Goal: Task Accomplishment & Management: Complete application form

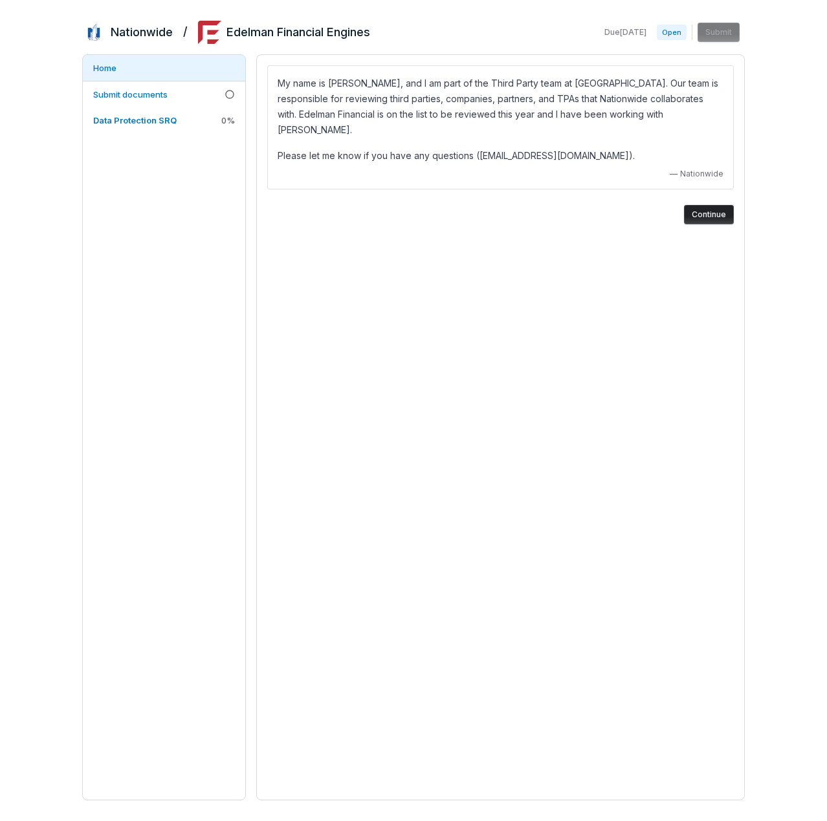
click at [703, 205] on button "Continue" at bounding box center [709, 214] width 50 height 19
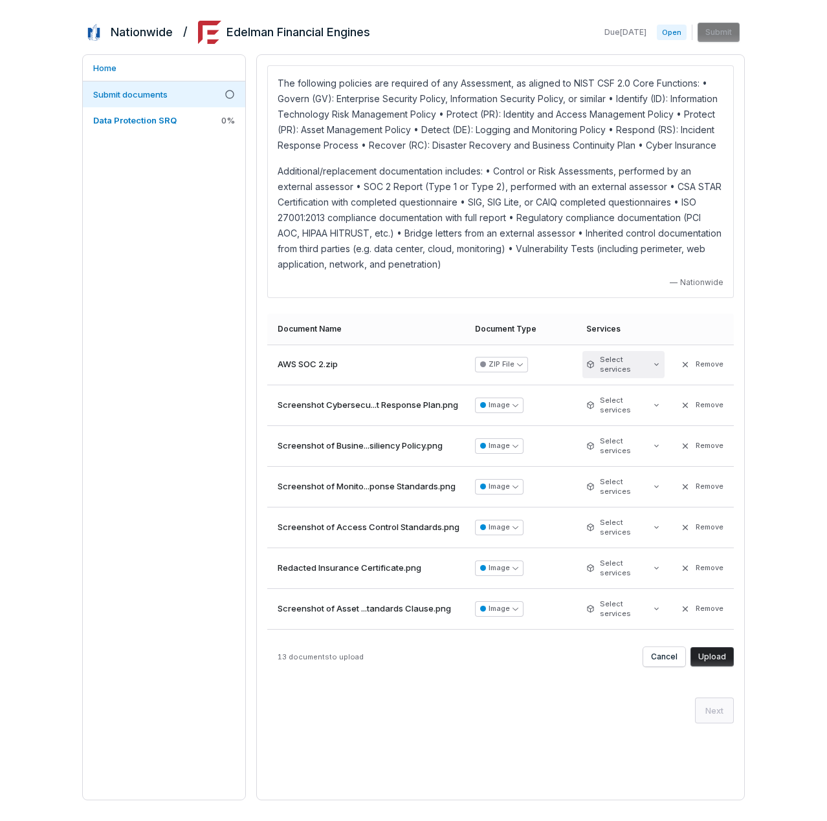
click at [653, 380] on html "Nationwide / Edelman Financial Engines Due [DATE] Open Submit Home Submit docum…" at bounding box center [413, 410] width 827 height 821
click at [653, 378] on html "Nationwide / Edelman Financial Engines Due [DATE] Open Submit Home Submit docum…" at bounding box center [413, 410] width 827 height 821
click at [708, 667] on button "Upload" at bounding box center [711, 656] width 43 height 19
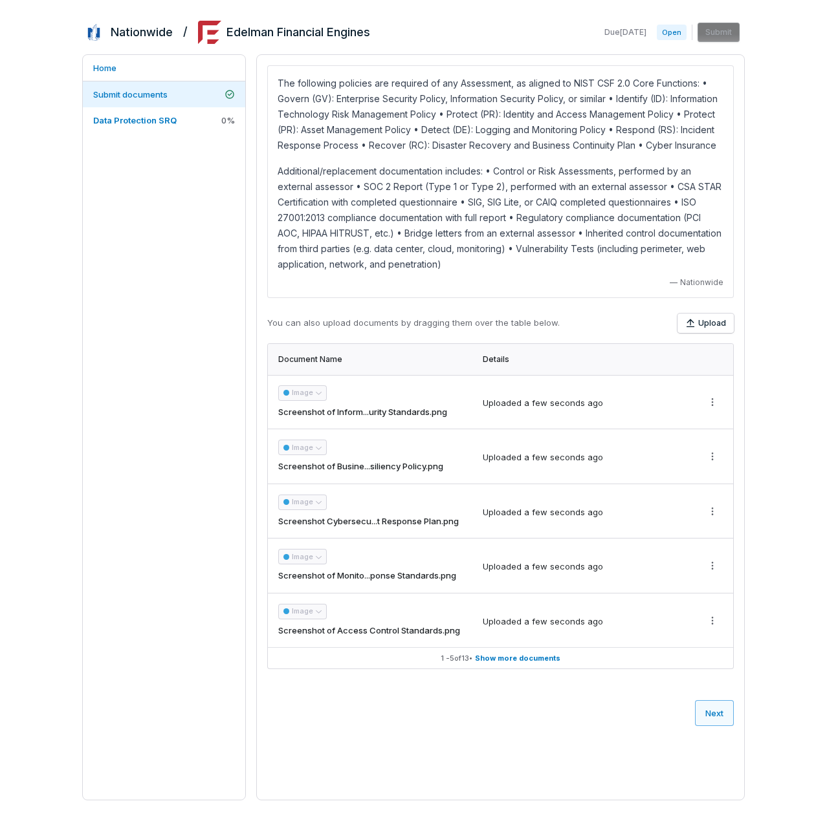
click at [715, 725] on button "Next" at bounding box center [714, 714] width 39 height 26
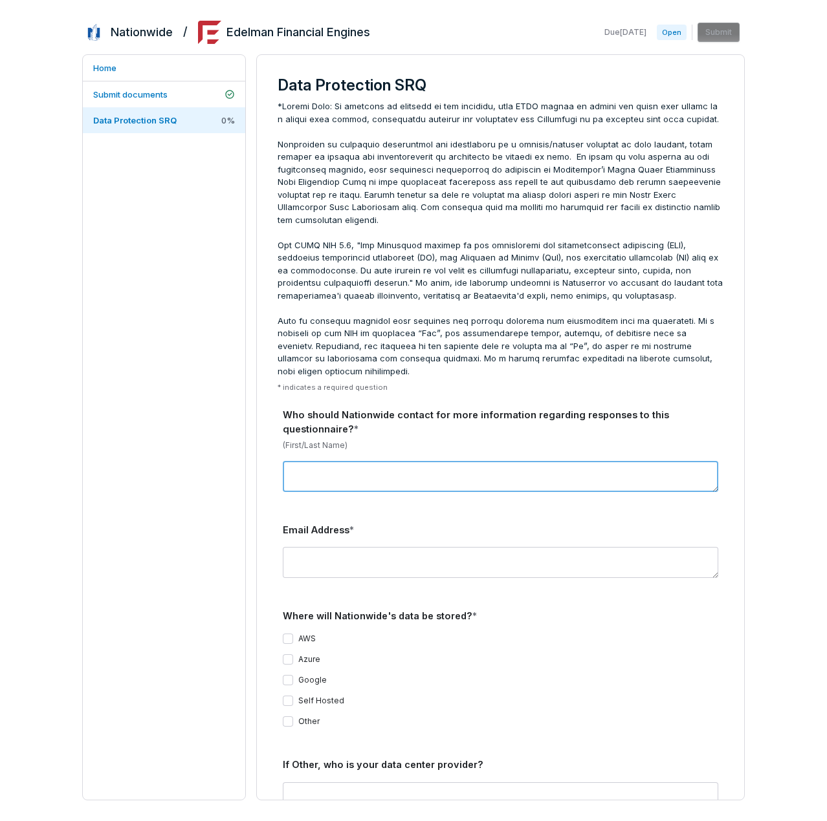
click at [326, 487] on textarea at bounding box center [500, 476] width 435 height 31
type textarea "*********"
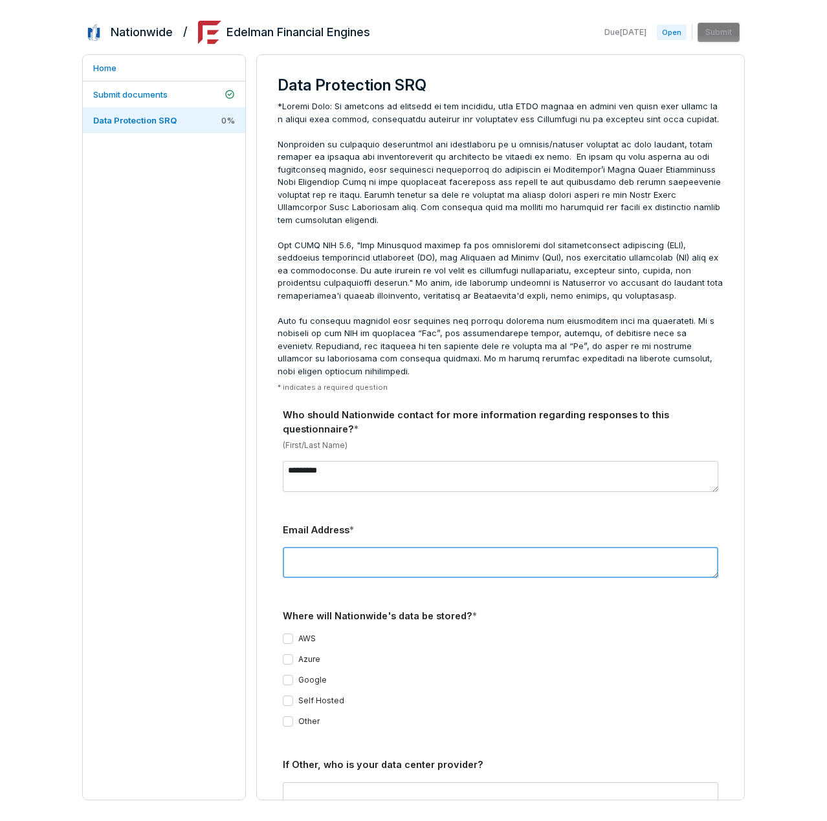
click at [345, 566] on textarea at bounding box center [500, 562] width 435 height 31
type textarea "**********"
click at [291, 636] on button "AWS" at bounding box center [288, 639] width 10 height 10
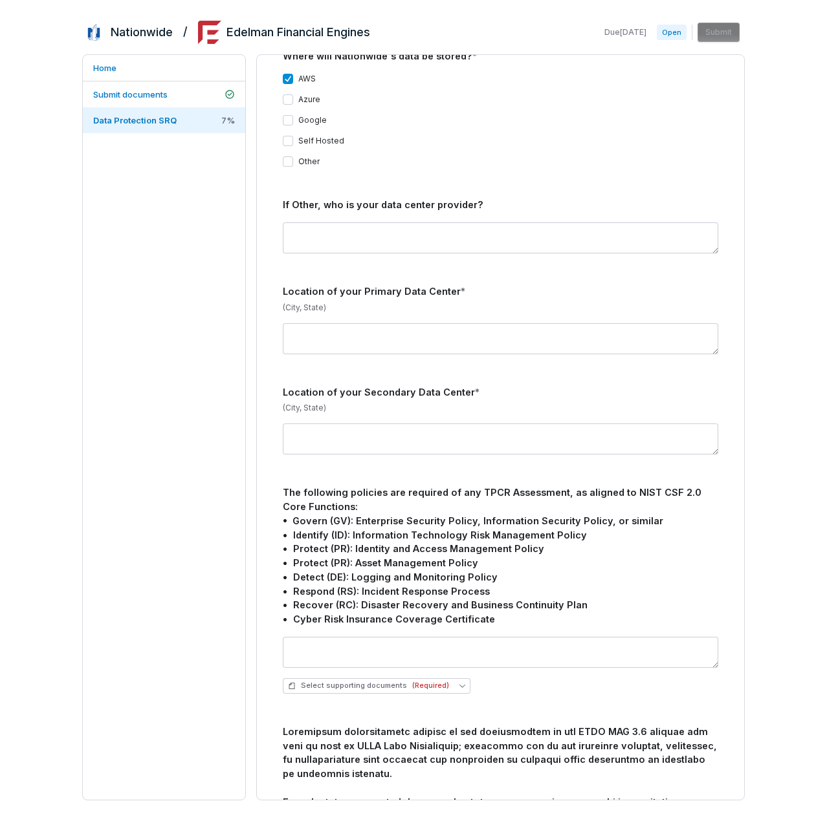
scroll to position [563, 0]
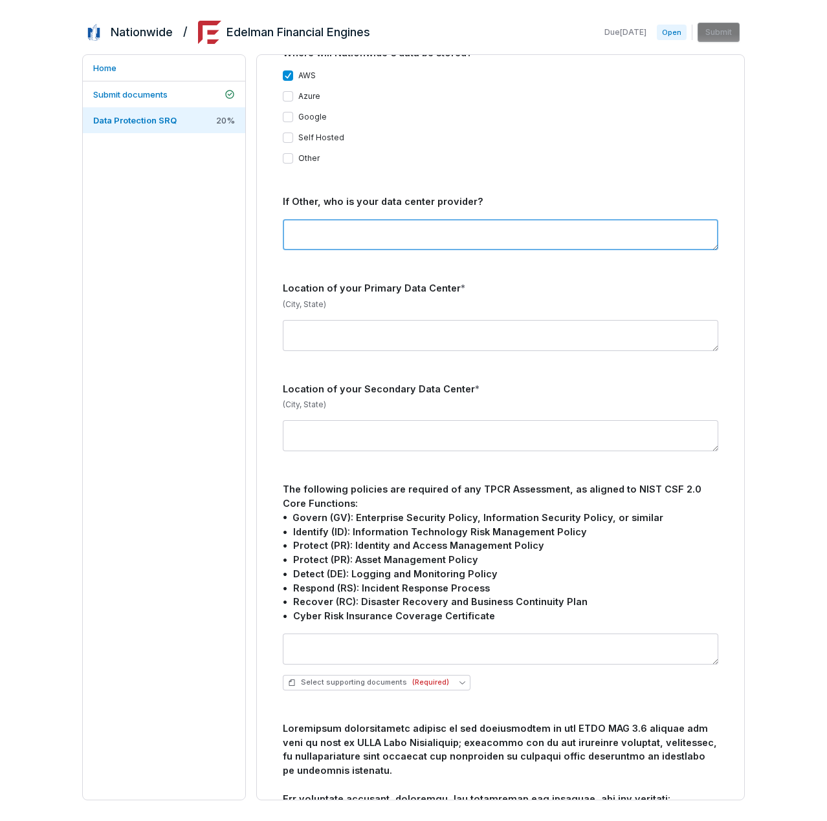
click at [433, 239] on textarea at bounding box center [500, 234] width 435 height 31
type textarea "**"
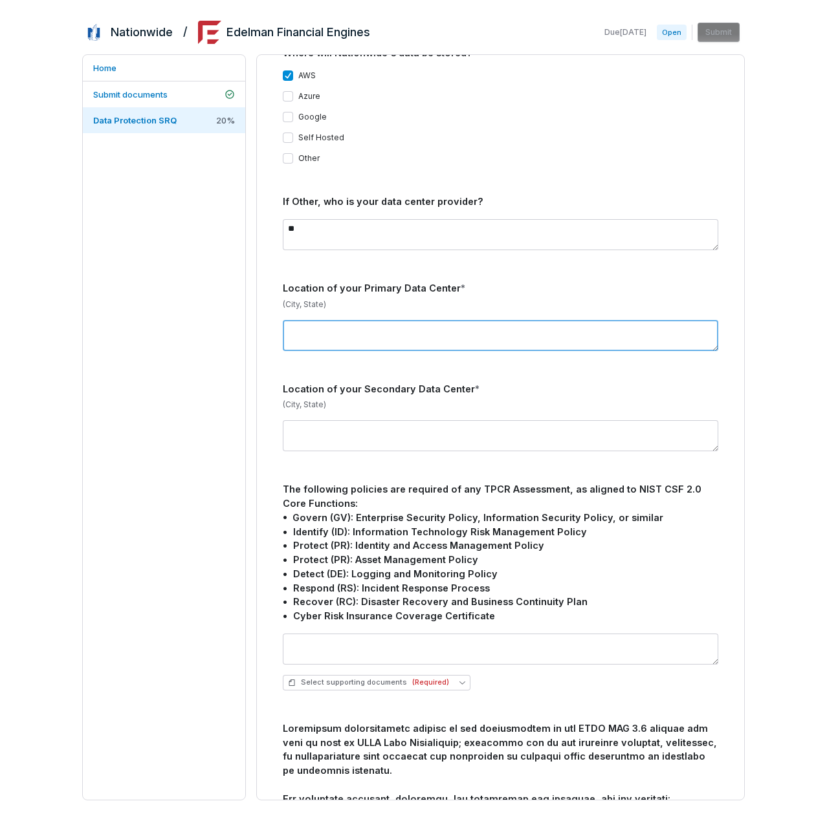
click at [398, 336] on textarea at bounding box center [500, 335] width 435 height 31
type textarea "**********"
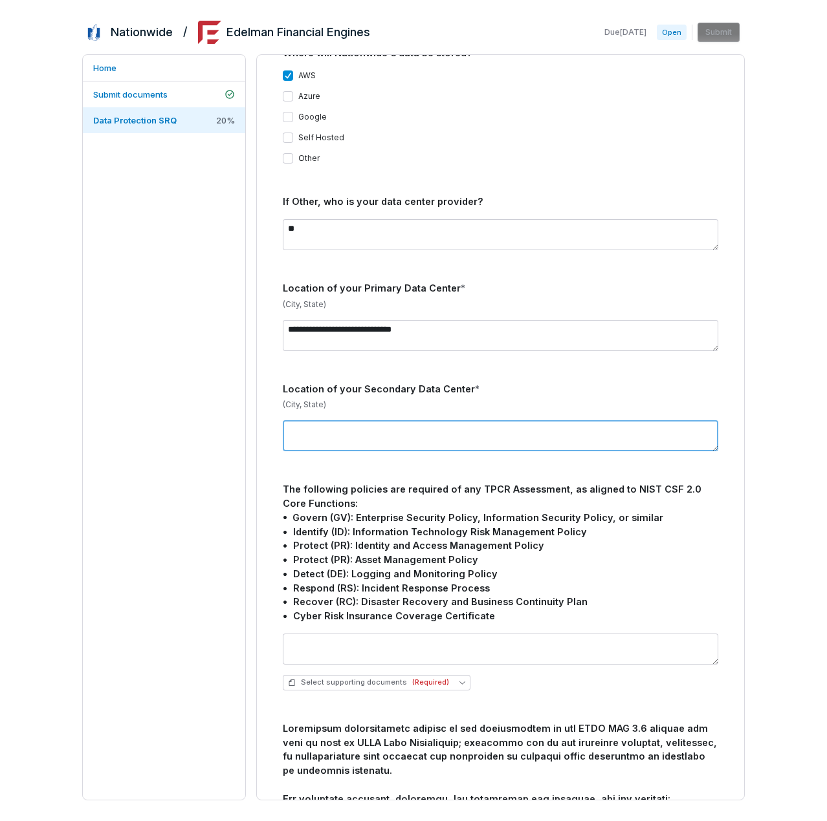
click at [390, 435] on textarea at bounding box center [500, 435] width 435 height 31
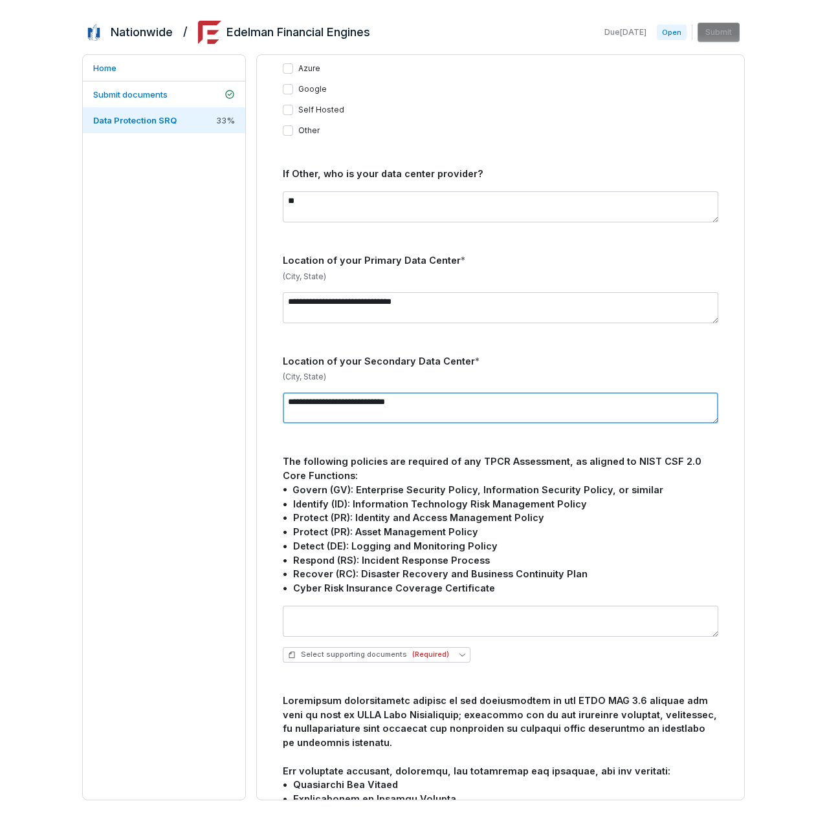
scroll to position [607, 0]
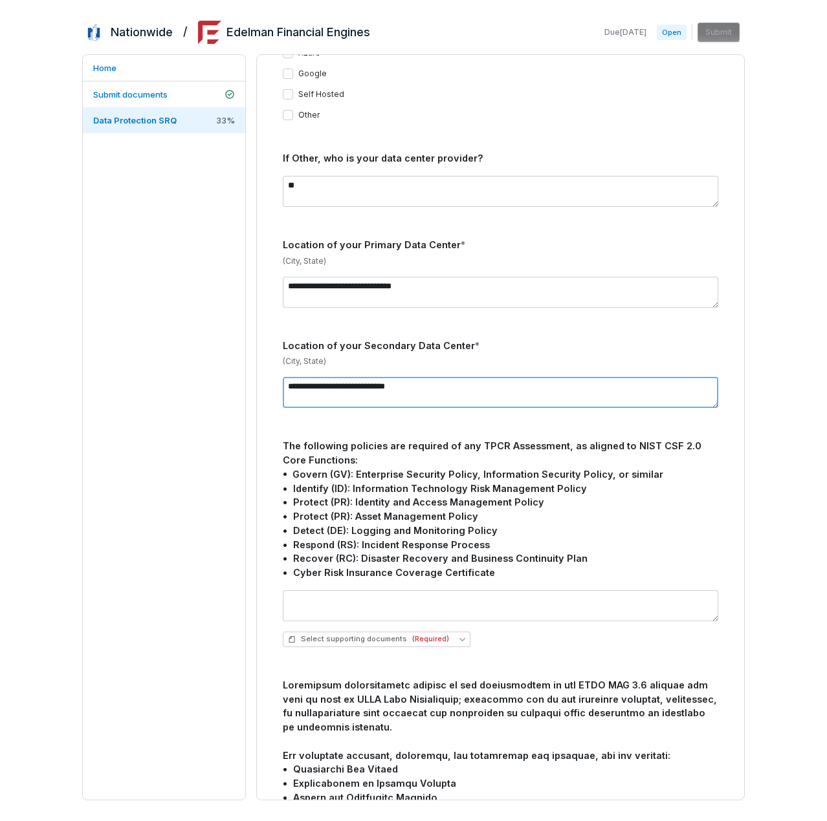
type textarea "**********"
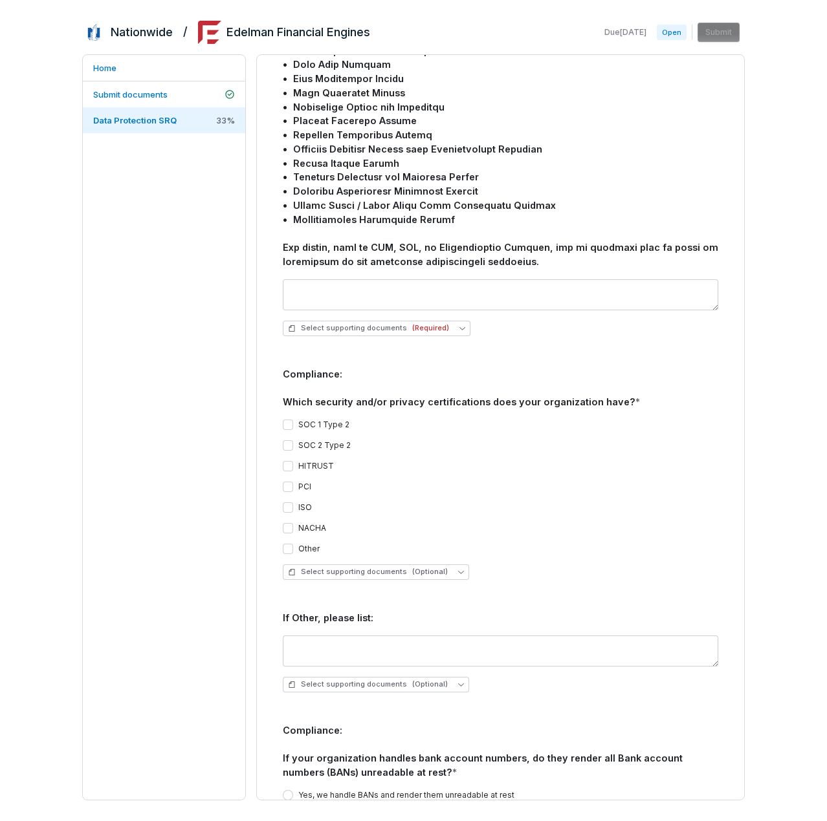
scroll to position [1423, 0]
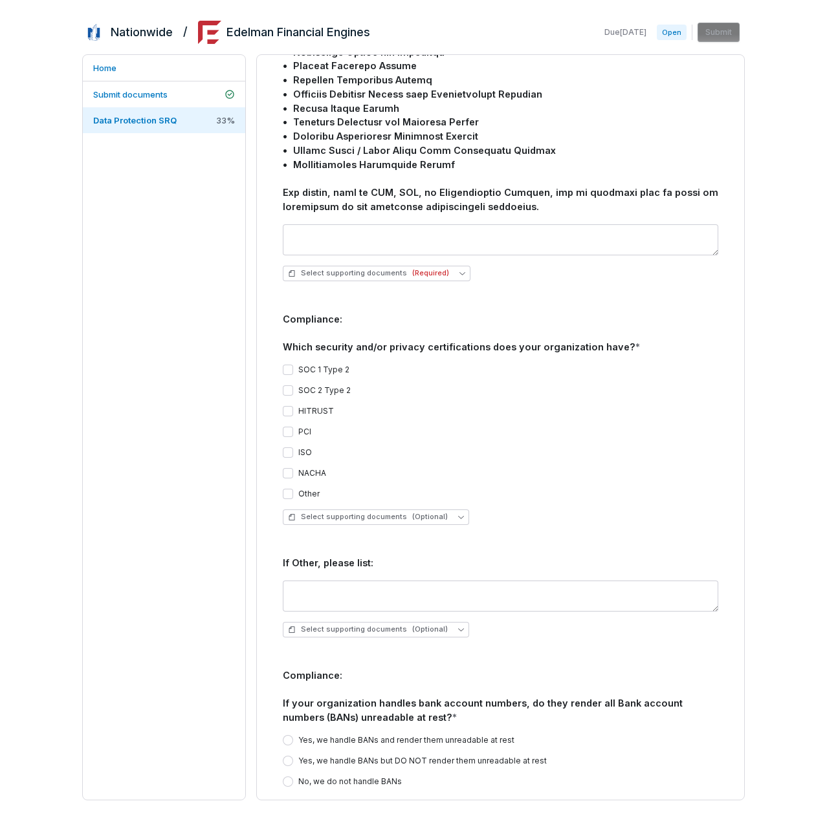
click at [288, 391] on button "SOC 2 Type 2" at bounding box center [288, 391] width 10 height 10
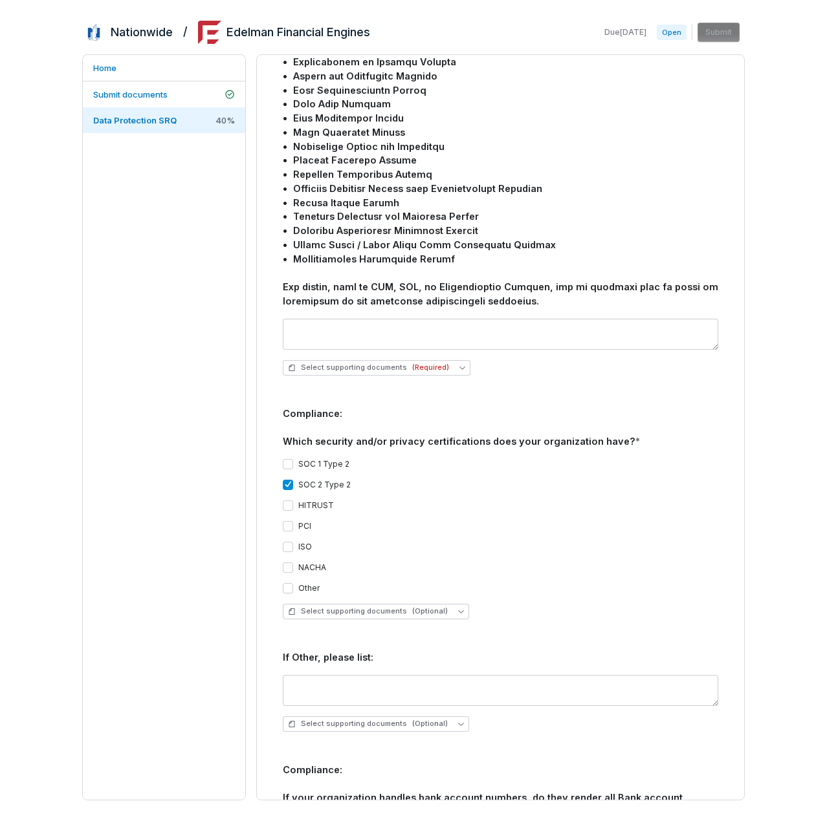
scroll to position [1294, 0]
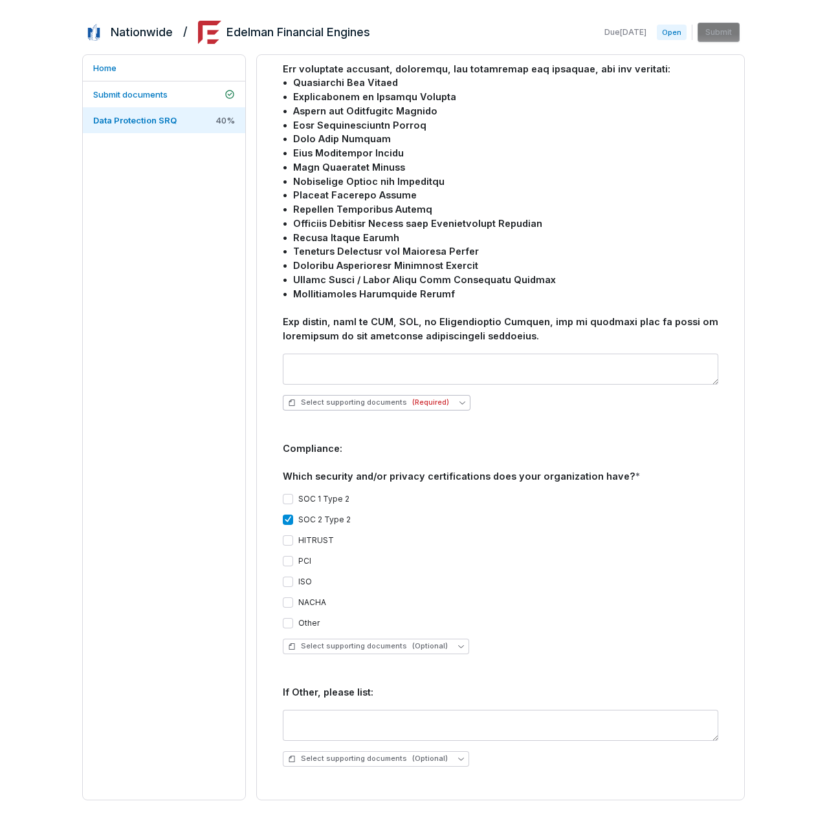
click at [449, 402] on button "Select supporting documents (Required)" at bounding box center [377, 403] width 188 height 16
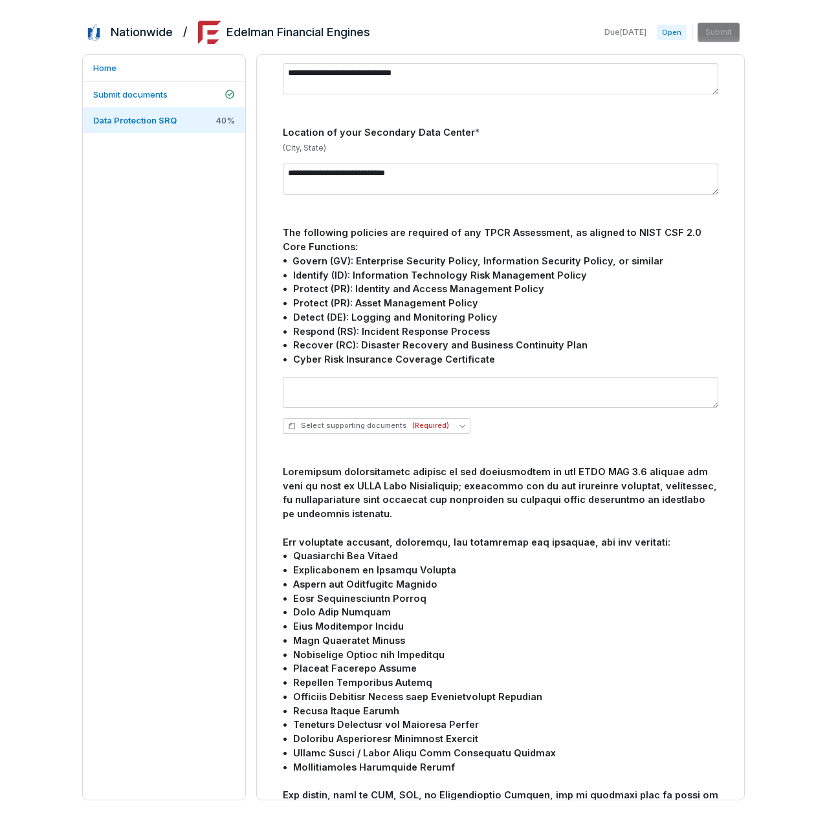
scroll to position [820, 0]
click at [445, 428] on button "Select supporting documents (Required)" at bounding box center [377, 427] width 188 height 16
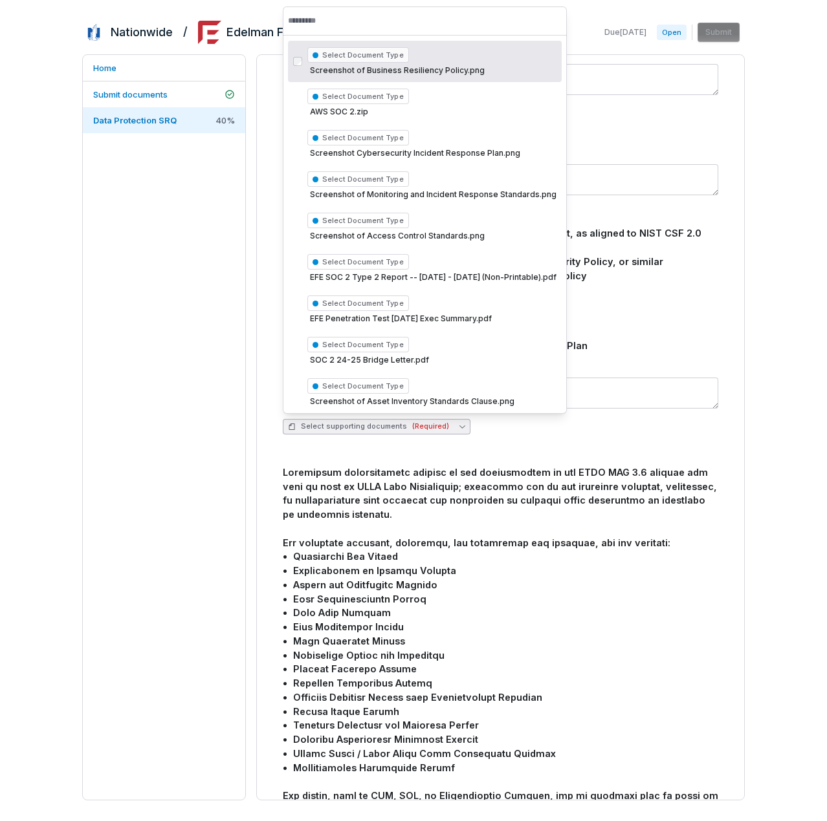
click at [365, 53] on span "Select Document Type" at bounding box center [358, 55] width 102 height 16
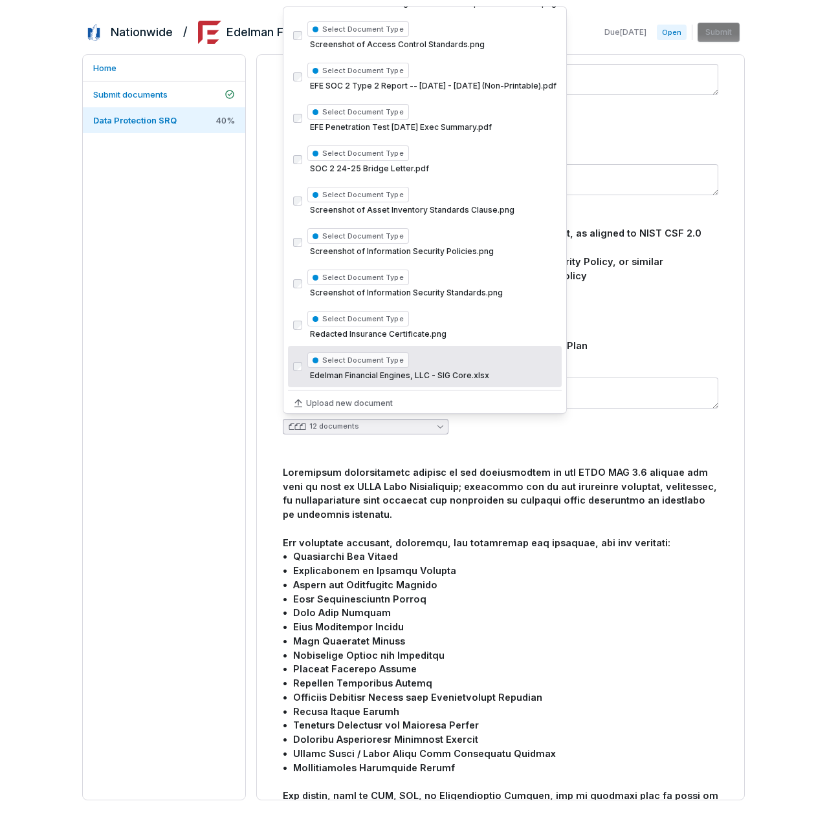
scroll to position [197, 0]
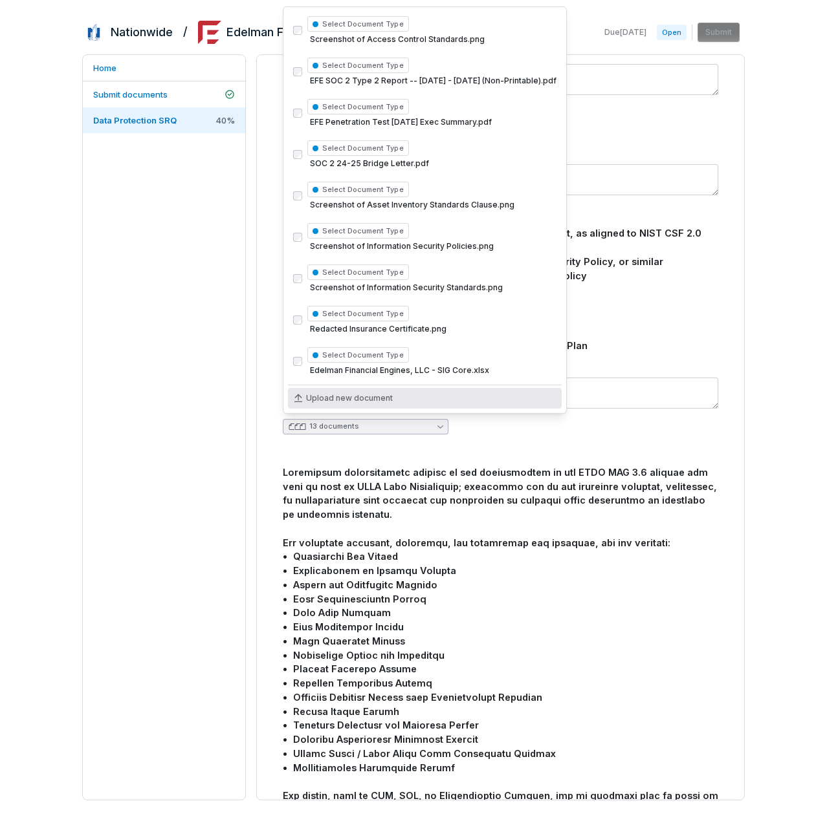
click at [573, 439] on div "13 documents" at bounding box center [500, 406] width 435 height 78
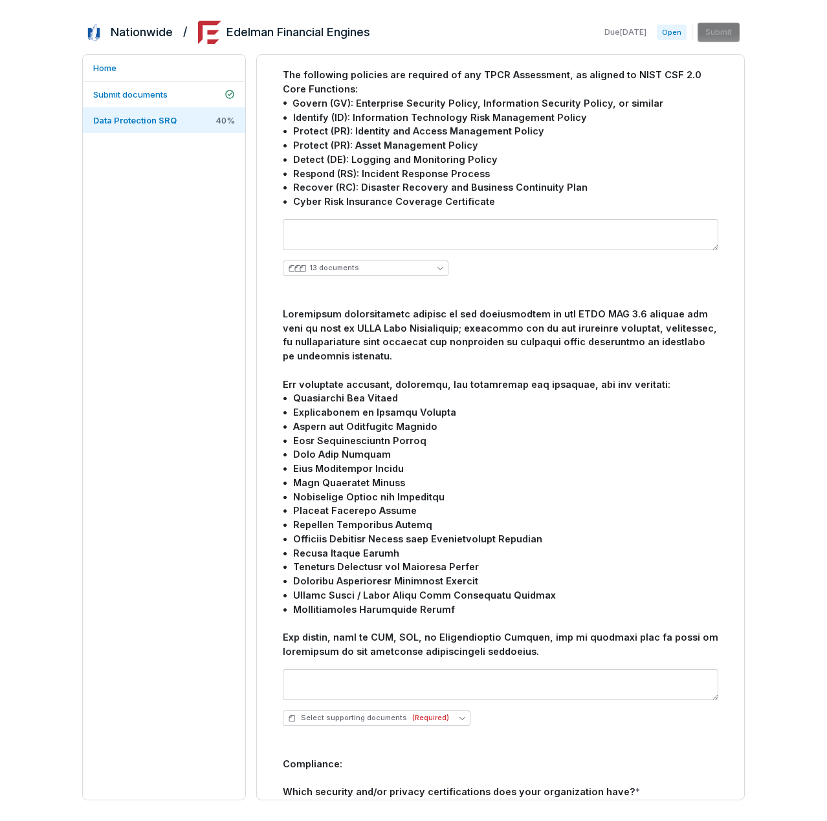
scroll to position [1078, 0]
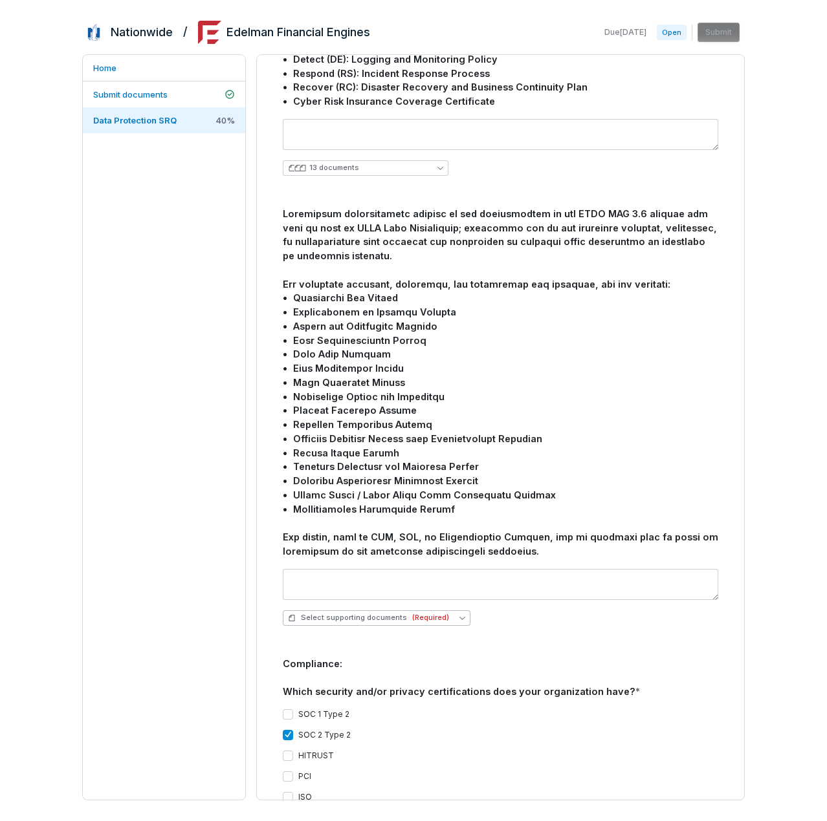
click at [459, 620] on button "Select supporting documents (Required)" at bounding box center [377, 619] width 188 height 16
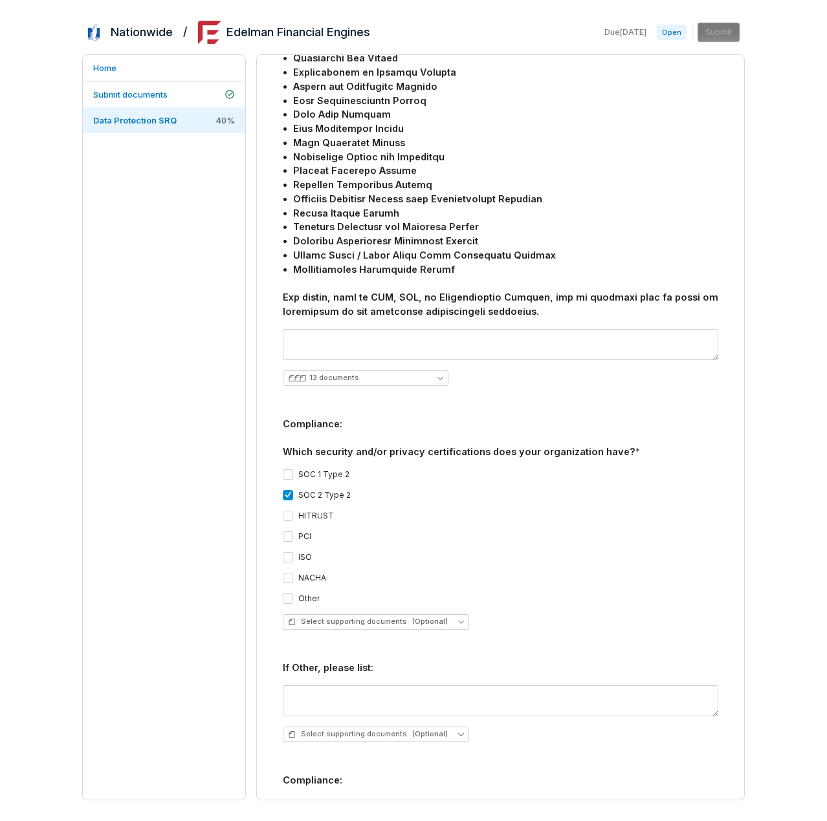
scroll to position [1509, 0]
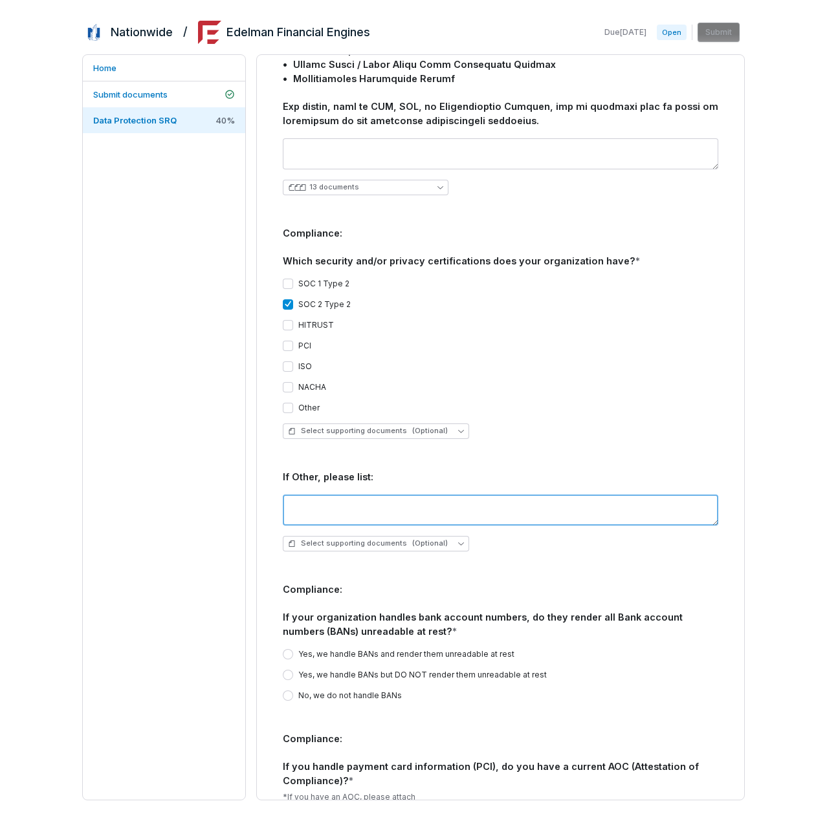
click at [350, 508] on textarea at bounding box center [500, 510] width 435 height 31
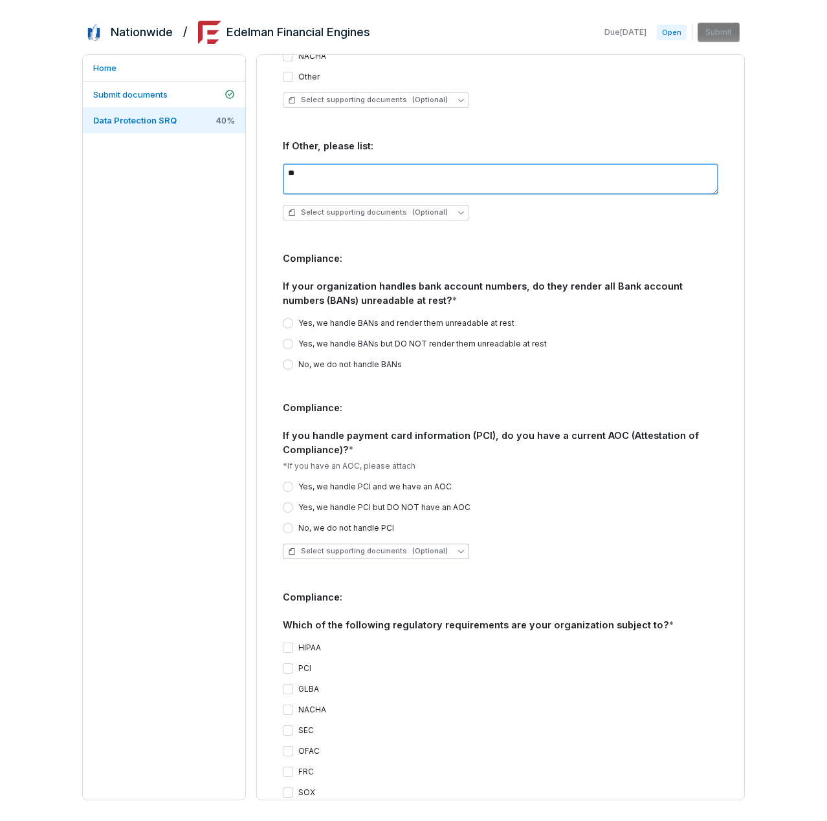
scroll to position [1854, 0]
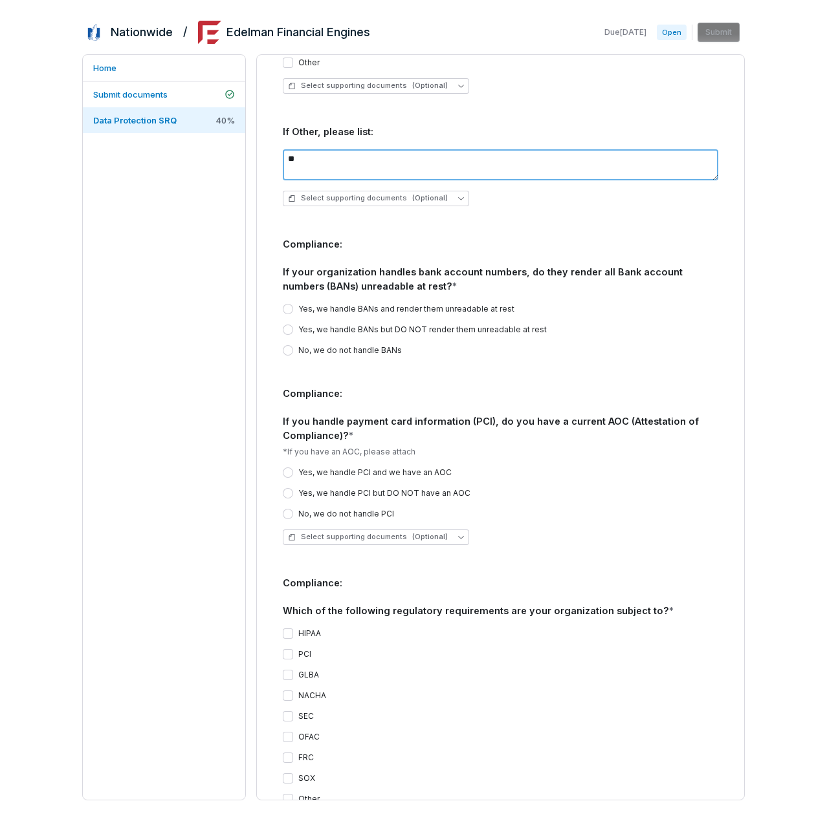
type textarea "**"
click at [292, 309] on button "Yes, we handle BANs and render them unreadable at rest" at bounding box center [288, 309] width 10 height 10
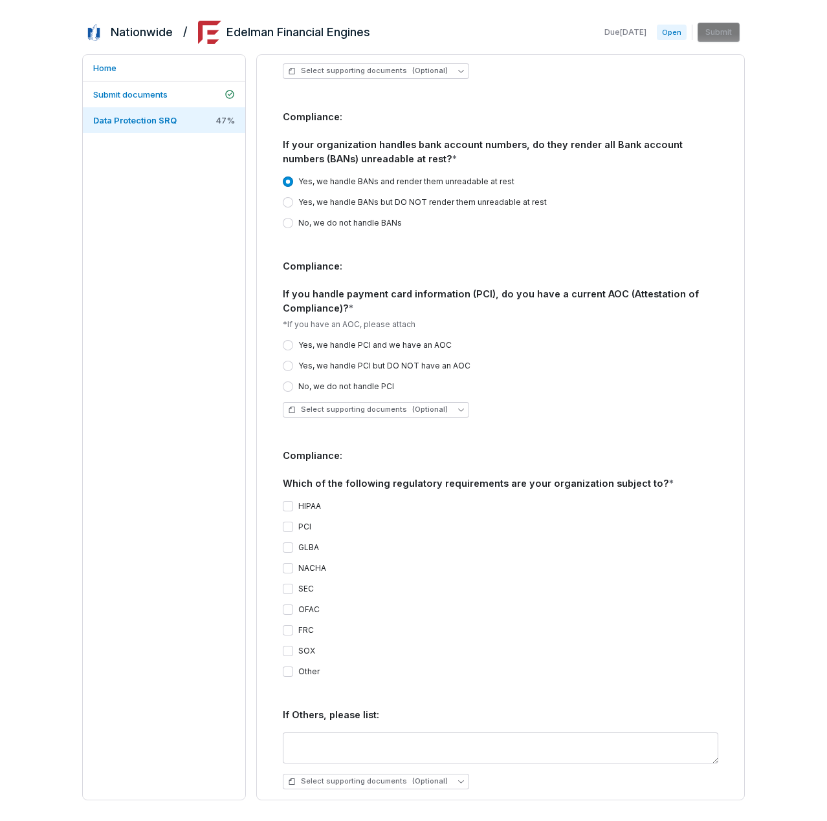
scroll to position [1984, 0]
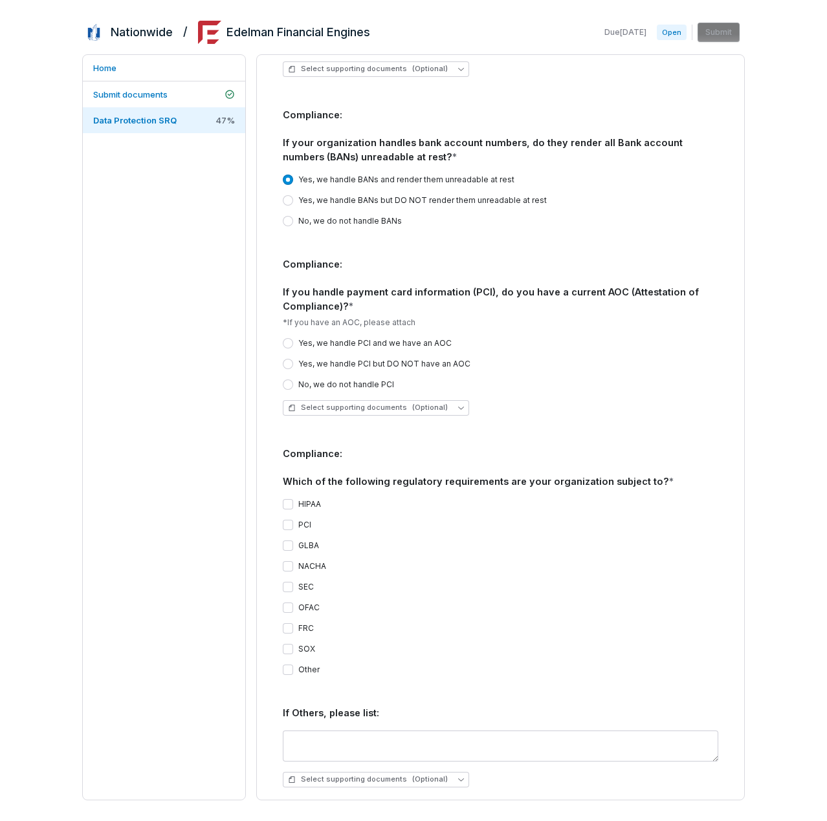
click at [329, 387] on label "No, we do not handle PCI" at bounding box center [346, 385] width 96 height 10
click at [293, 387] on button "No, we do not handle PCI" at bounding box center [288, 385] width 10 height 10
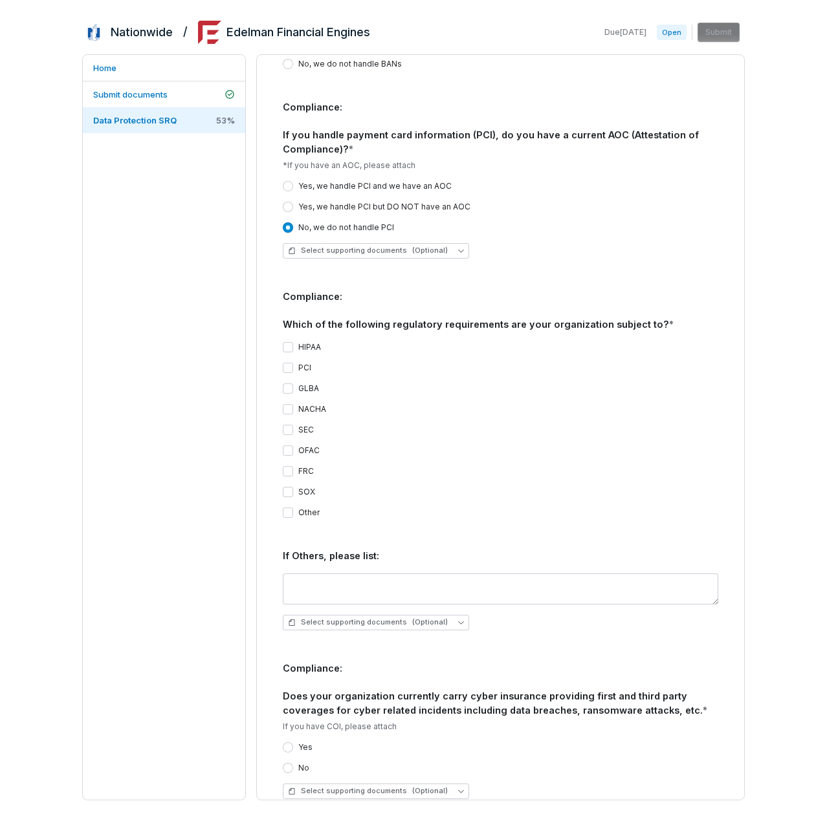
scroll to position [2156, 0]
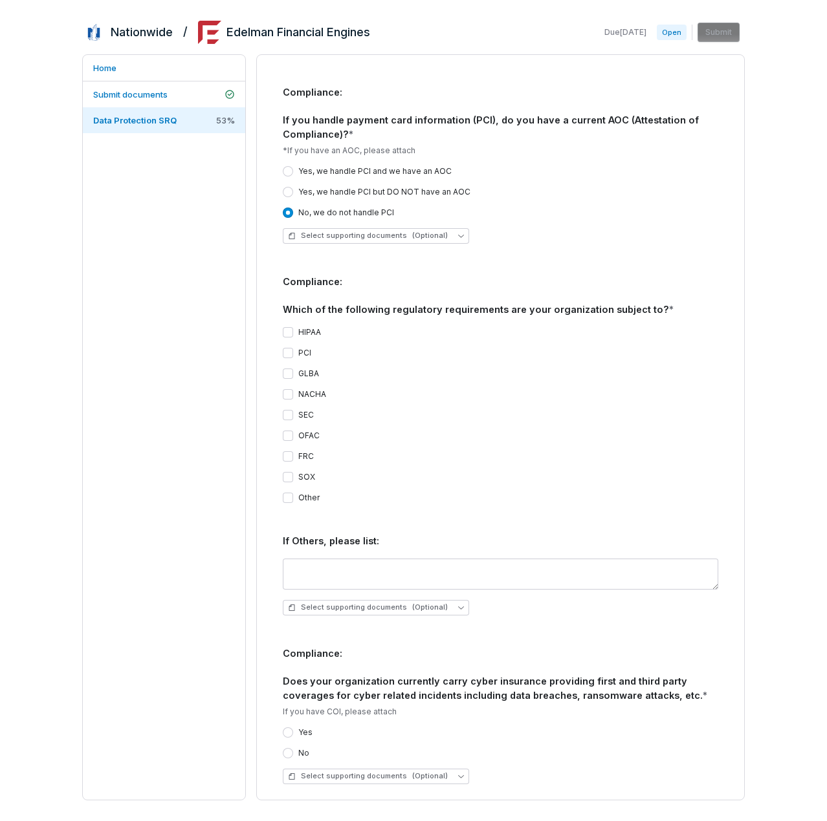
click at [290, 372] on button "GLBA" at bounding box center [288, 374] width 10 height 10
click at [286, 417] on button "SEC" at bounding box center [288, 415] width 10 height 10
click at [296, 434] on div "OFAC" at bounding box center [301, 436] width 37 height 10
click at [294, 437] on div "OFAC" at bounding box center [301, 436] width 37 height 10
click at [290, 437] on button "OFAC" at bounding box center [288, 436] width 10 height 10
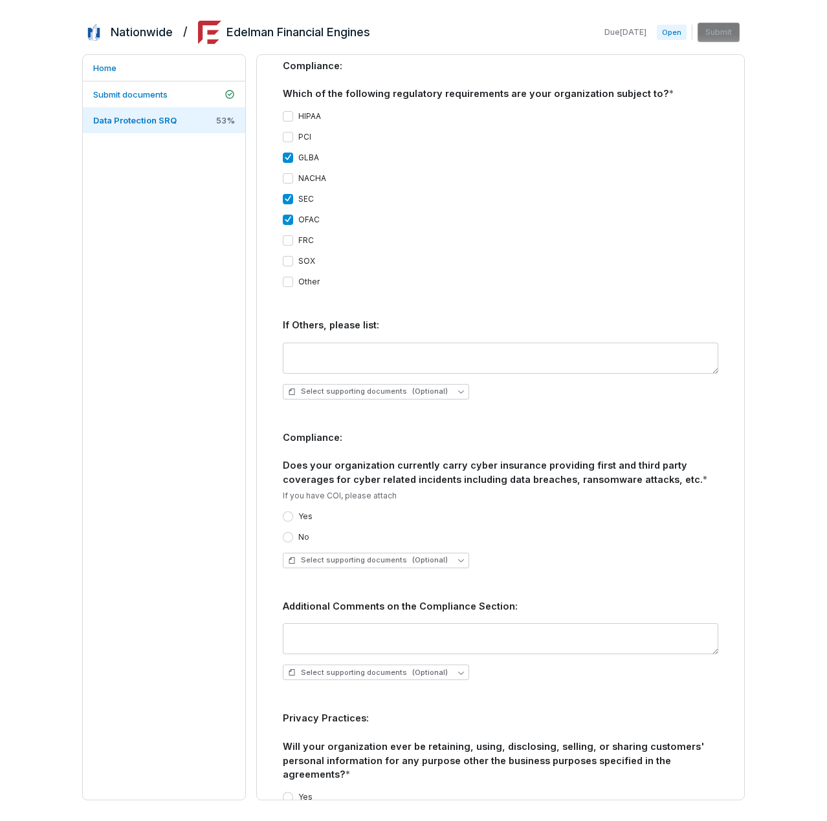
scroll to position [2415, 0]
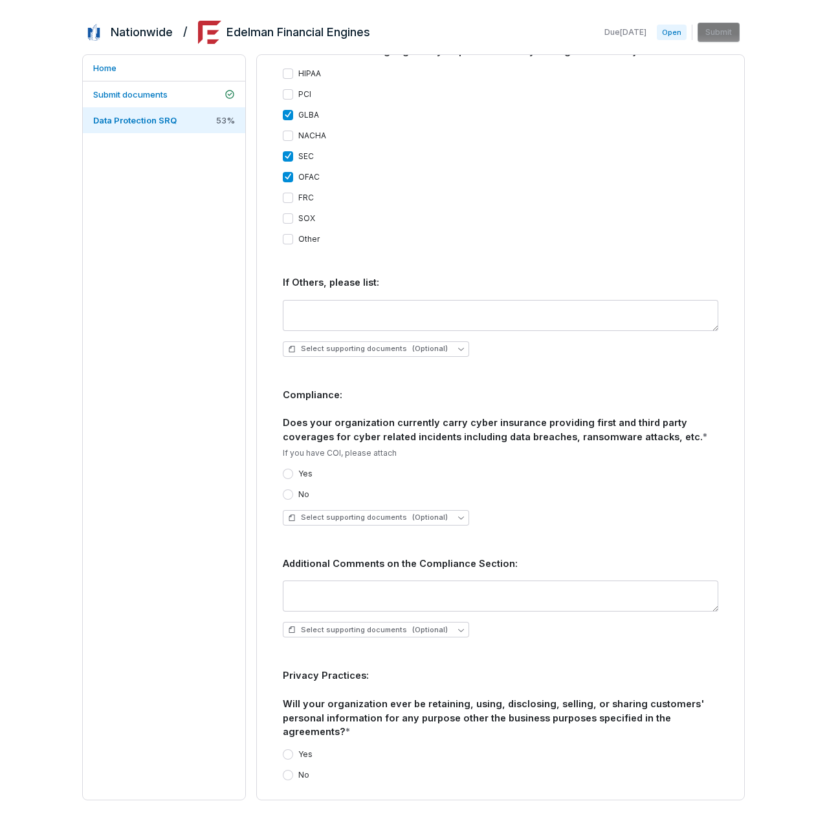
click at [295, 474] on div "Yes" at bounding box center [298, 474] width 30 height 10
click at [287, 475] on button "Yes" at bounding box center [288, 474] width 10 height 10
click at [424, 516] on span "(Optional)" at bounding box center [430, 518] width 36 height 10
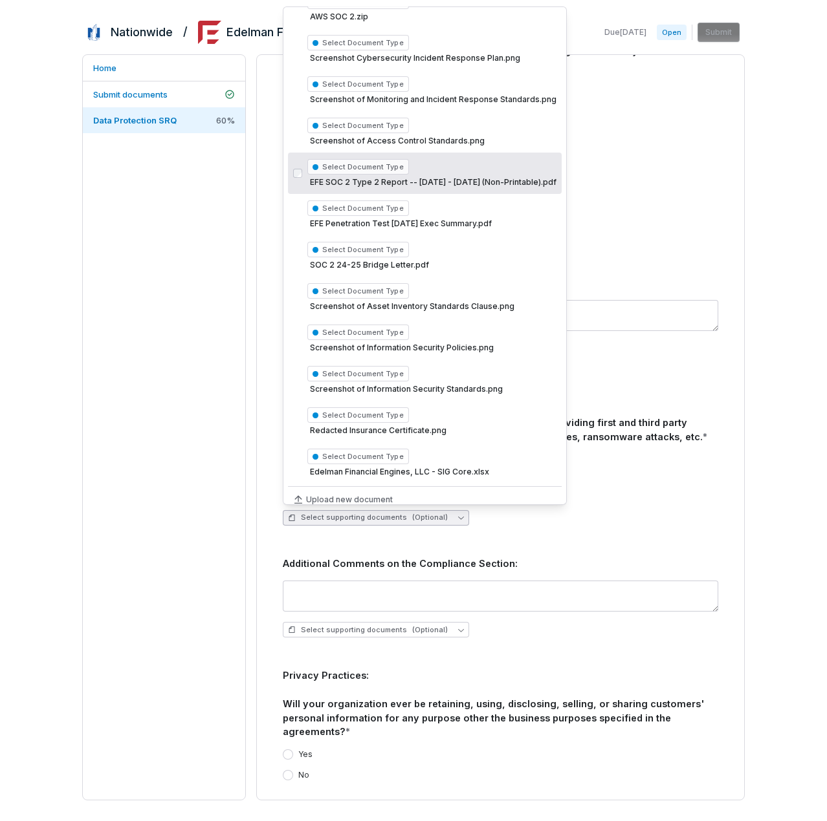
scroll to position [105, 0]
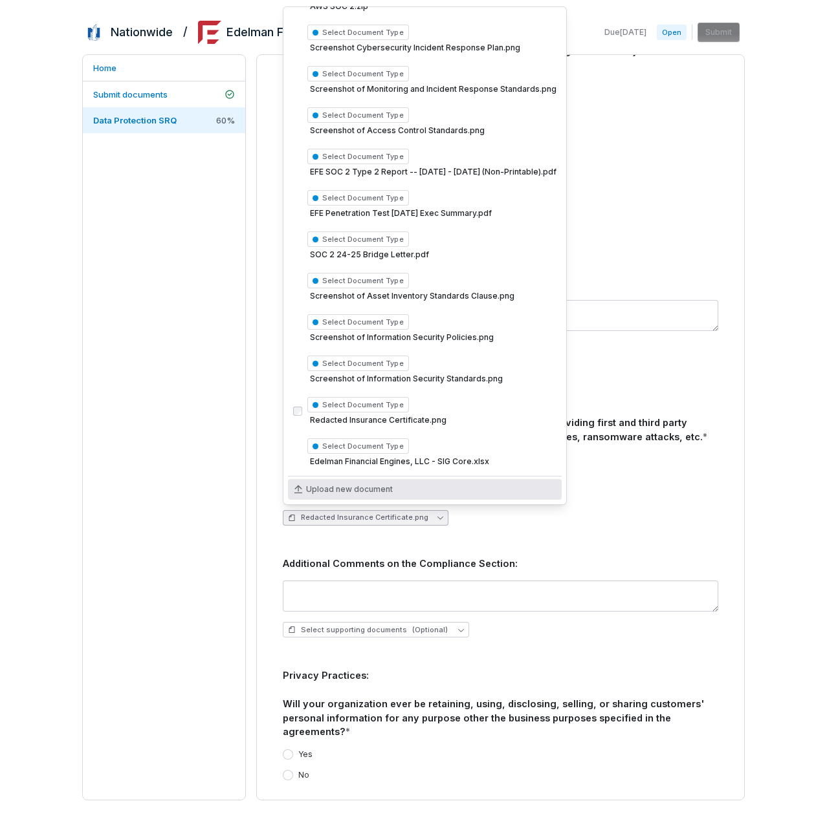
click at [526, 629] on div "Select supporting documents (Optional)" at bounding box center [500, 630] width 435 height 16
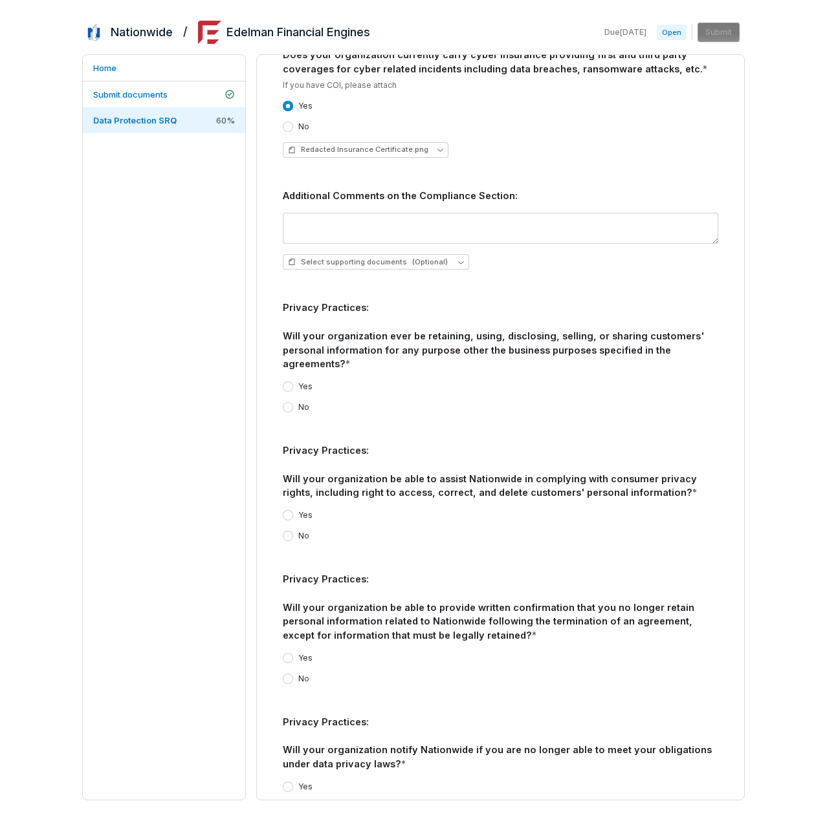
scroll to position [2803, 0]
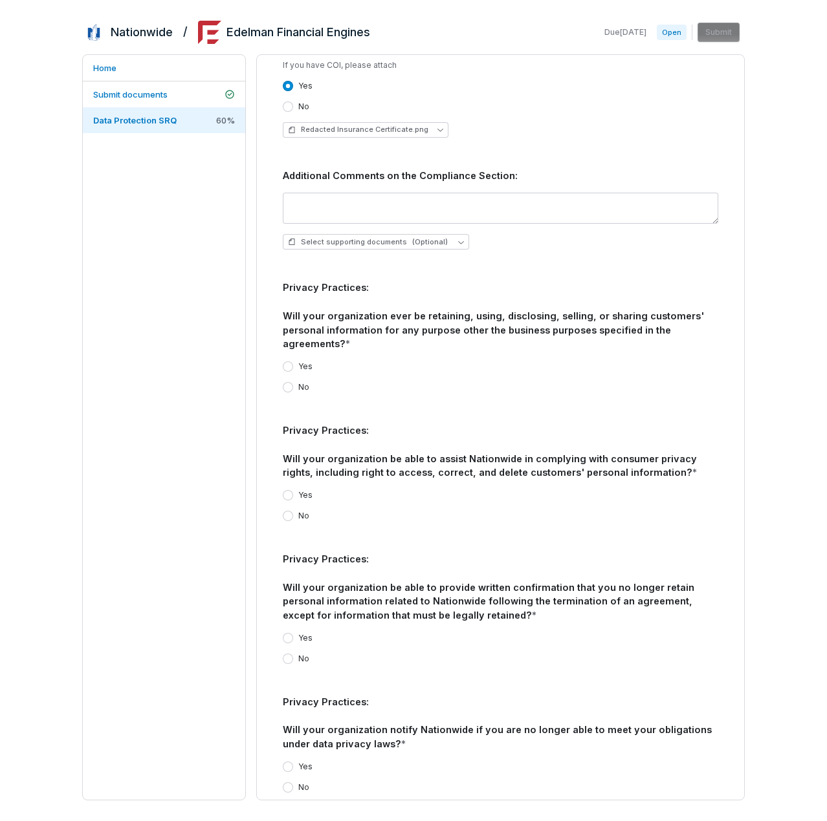
click at [289, 389] on button "No" at bounding box center [288, 387] width 10 height 10
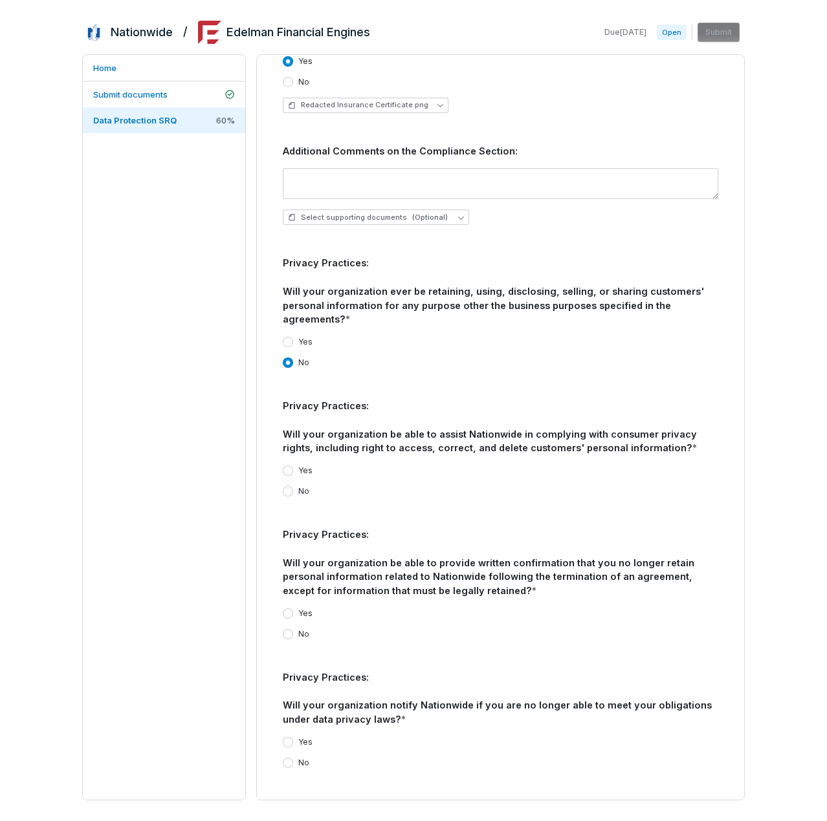
scroll to position [2846, 0]
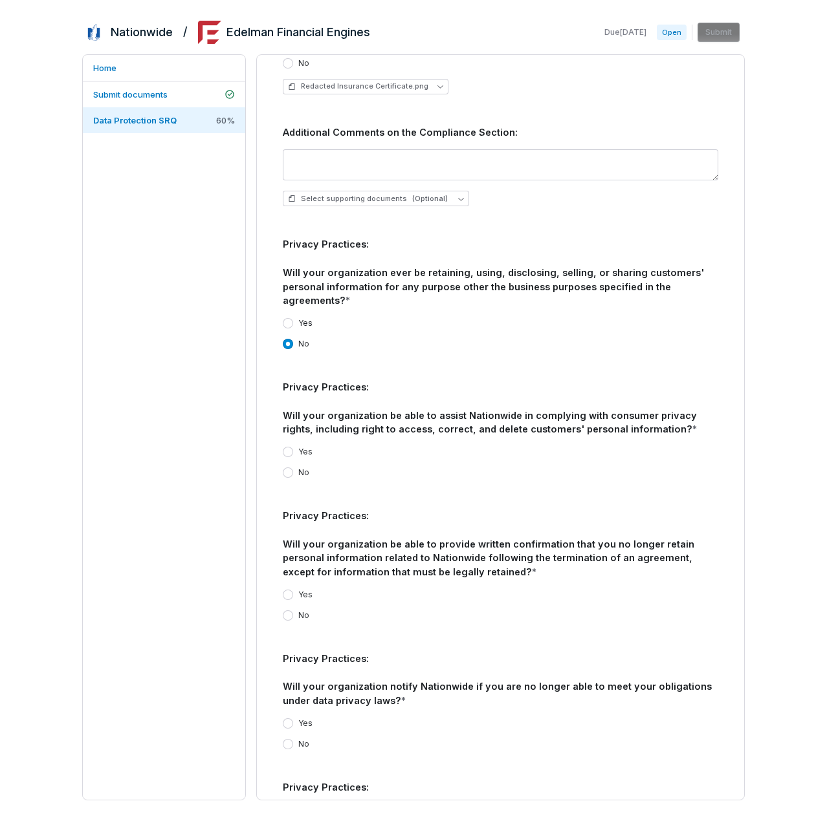
drag, startPoint x: 290, startPoint y: 473, endPoint x: 325, endPoint y: 473, distance: 34.9
click at [347, 484] on div "Yes No" at bounding box center [500, 463] width 435 height 52
click at [290, 449] on button "Yes" at bounding box center [288, 452] width 10 height 10
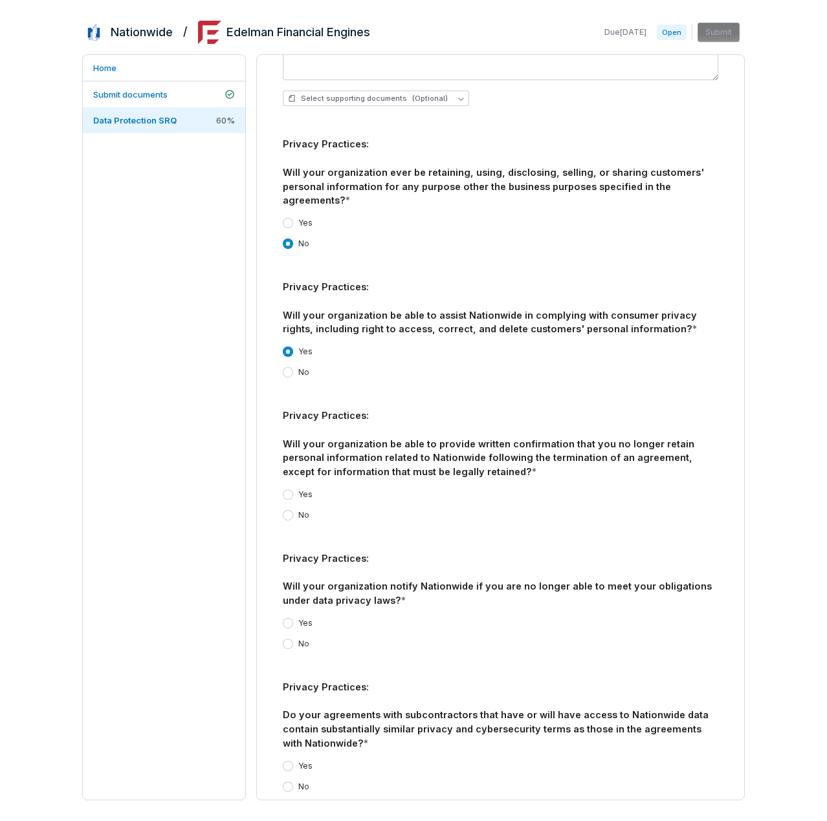
scroll to position [2975, 0]
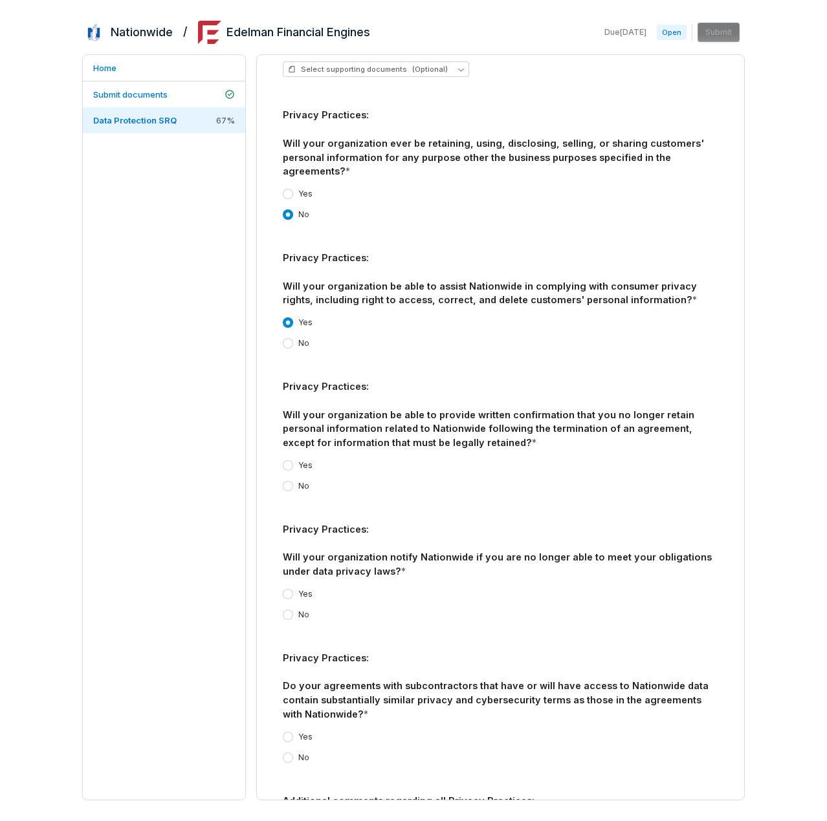
click at [287, 466] on button "Yes" at bounding box center [288, 466] width 10 height 10
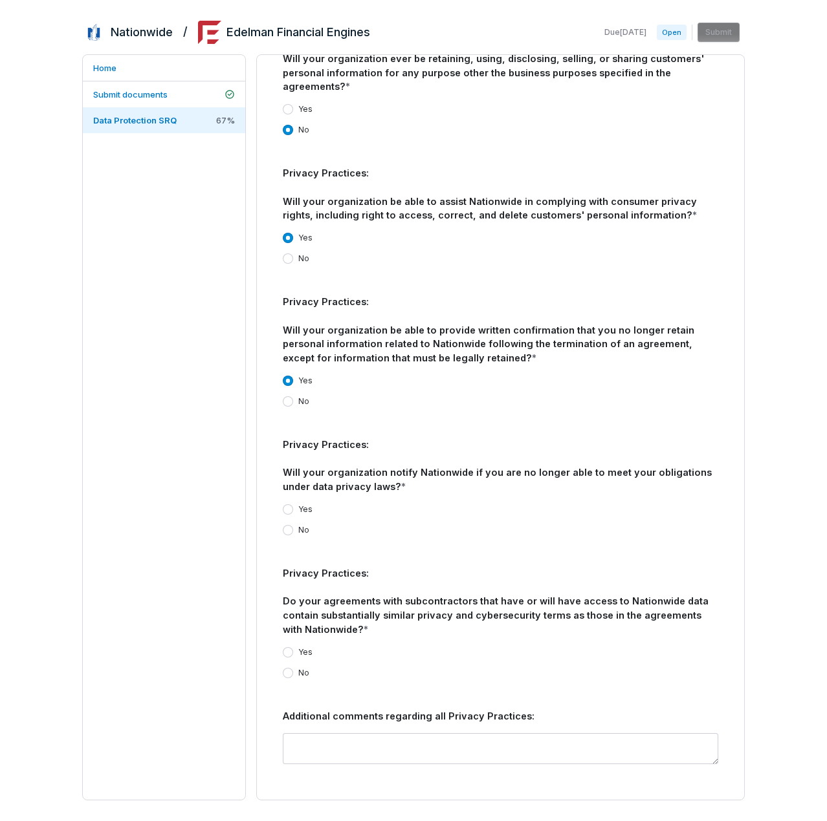
scroll to position [3061, 0]
click at [286, 510] on button "Yes" at bounding box center [288, 509] width 10 height 10
click at [287, 653] on button "Yes" at bounding box center [288, 652] width 10 height 10
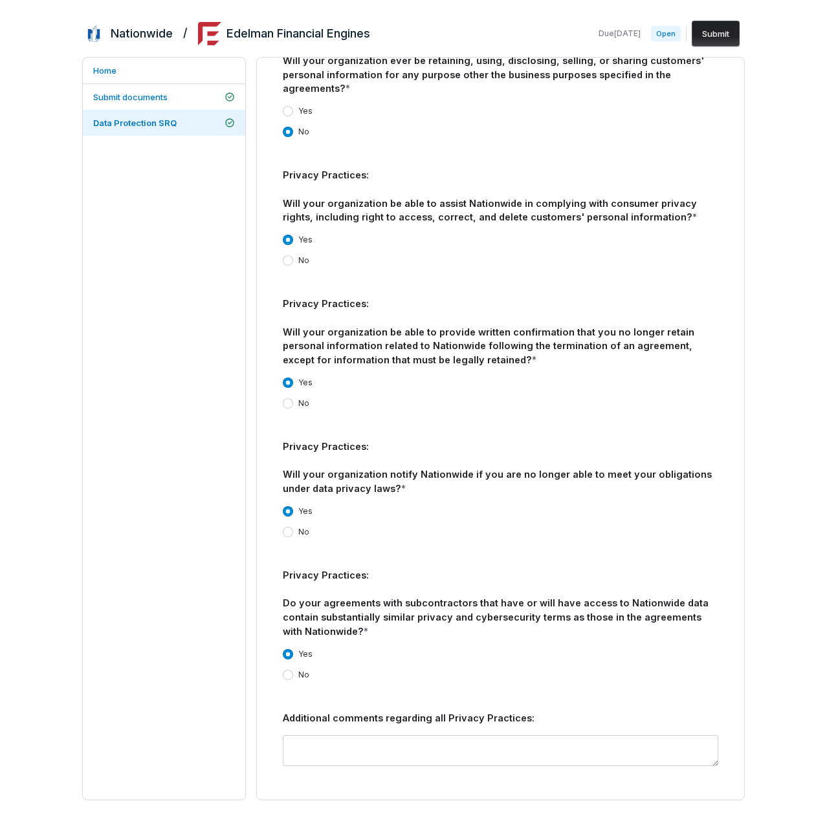
click at [711, 34] on button "Submit" at bounding box center [715, 34] width 48 height 26
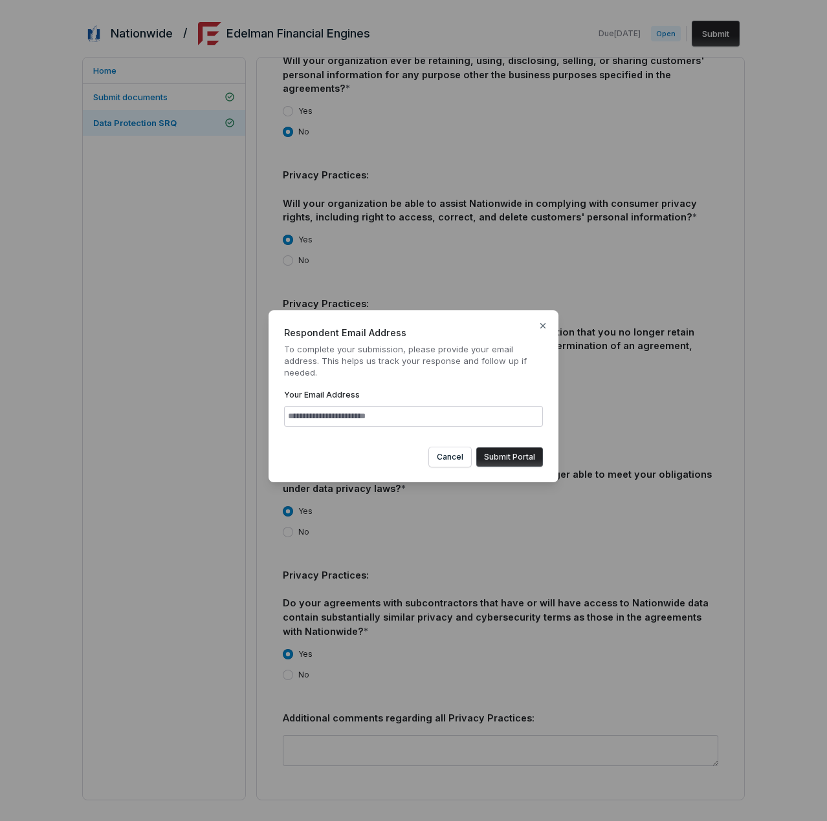
click at [405, 420] on input "Your Email Address" at bounding box center [413, 416] width 259 height 21
type input "**********"
click at [492, 457] on button "Submit Portal" at bounding box center [509, 457] width 67 height 19
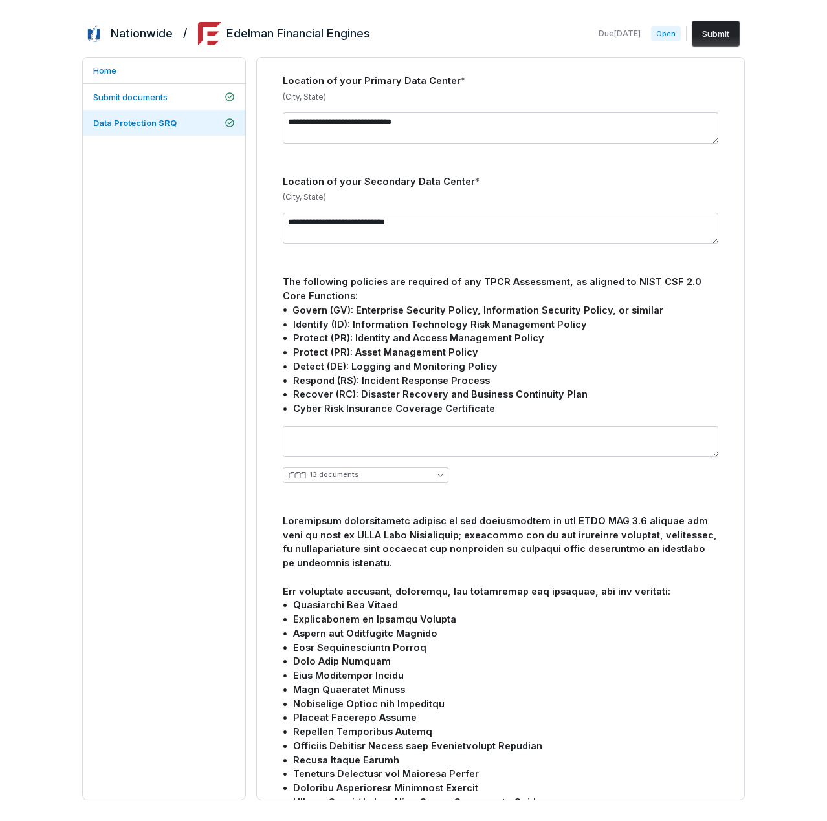
scroll to position [735, 0]
